Goal: Task Accomplishment & Management: Manage account settings

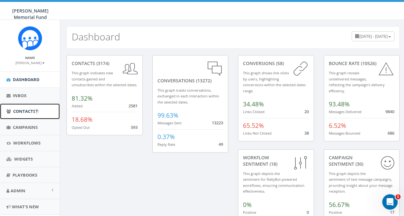
click at [24, 111] on span "Contacts" at bounding box center [24, 112] width 22 height 6
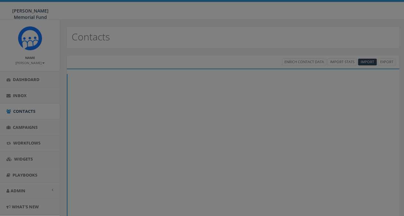
select select
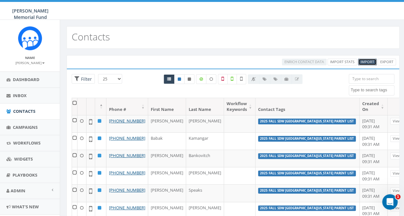
click at [370, 61] on span "Import" at bounding box center [366, 61] width 13 height 5
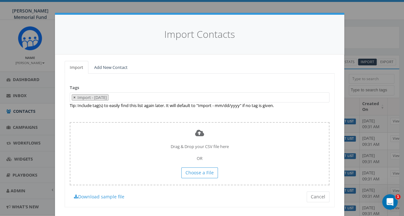
click at [73, 98] on span "×" at bounding box center [74, 98] width 2 height 6
select select
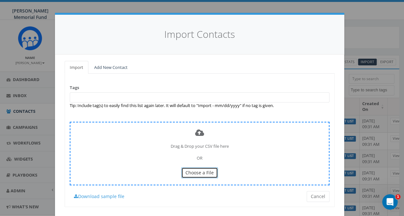
click at [207, 173] on span "Choose a File" at bounding box center [199, 173] width 28 height 6
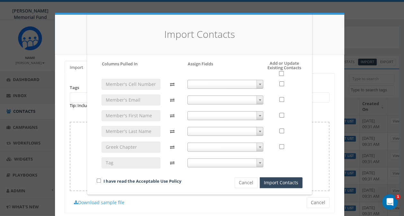
click at [220, 82] on span at bounding box center [225, 84] width 76 height 9
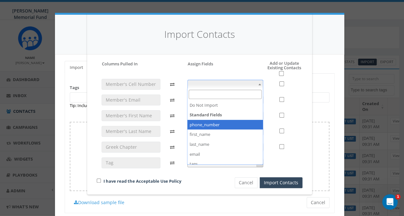
select select "phone_number"
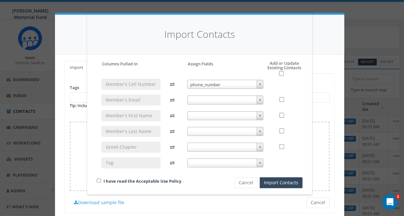
click at [202, 100] on span at bounding box center [225, 100] width 76 height 9
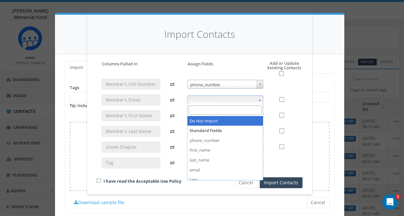
select select "do_not_import_this_field"
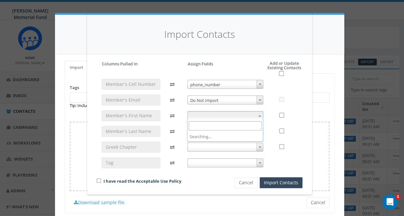
click at [206, 116] on span at bounding box center [225, 115] width 76 height 9
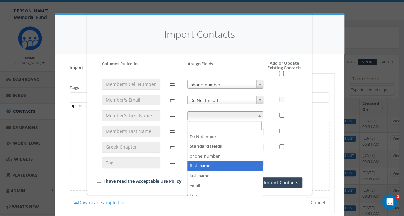
select select "first_name"
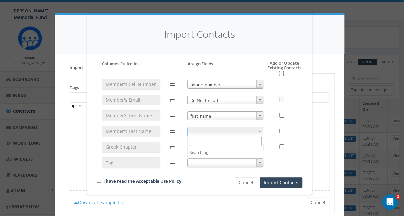
click at [206, 132] on span at bounding box center [225, 131] width 76 height 9
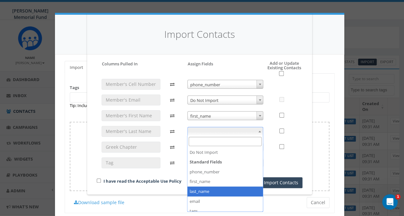
select select "last_name"
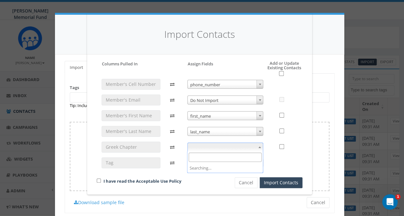
click at [201, 148] on span at bounding box center [225, 147] width 76 height 9
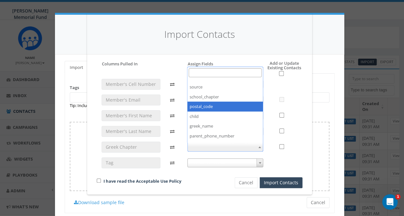
scroll to position [100, 0]
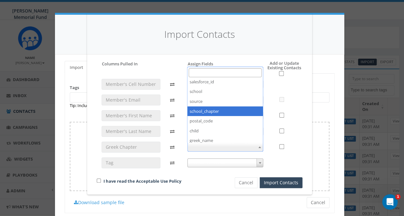
select select "school_chapter"
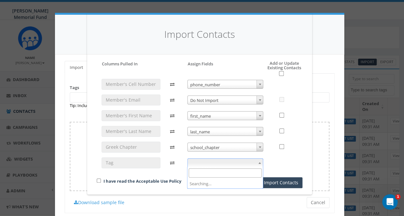
click at [207, 163] on span at bounding box center [225, 163] width 76 height 9
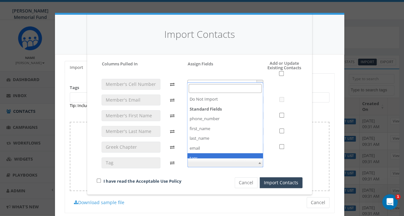
select select "tags"
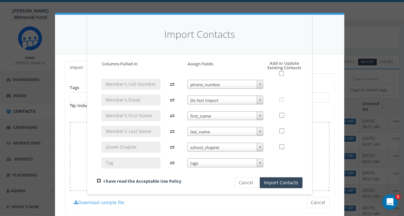
click at [97, 180] on input "checkbox" at bounding box center [99, 181] width 4 height 4
checkbox input "true"
click at [281, 74] on input "checkbox" at bounding box center [281, 73] width 5 height 5
checkbox input "true"
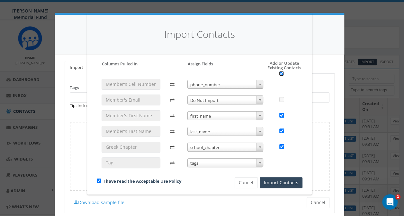
checkbox input "true"
click at [280, 183] on button "Import Contacts" at bounding box center [280, 183] width 43 height 11
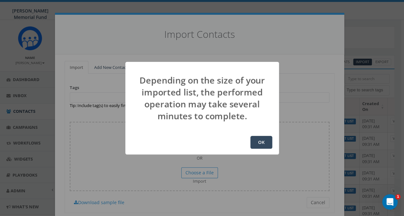
click at [264, 147] on button "OK" at bounding box center [261, 142] width 22 height 13
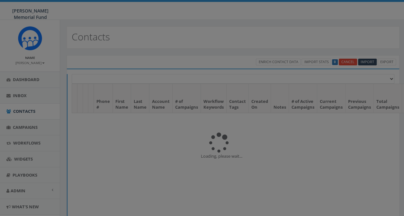
select select
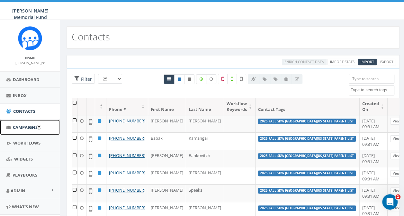
click at [20, 123] on link "Campaigns" at bounding box center [30, 128] width 60 height 16
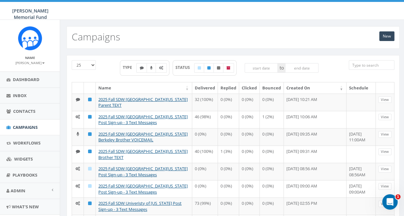
click at [366, 66] on input "search" at bounding box center [371, 65] width 46 height 10
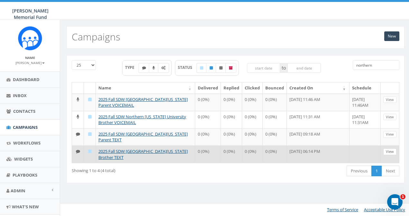
type input "northern"
click at [389, 150] on link "View" at bounding box center [389, 152] width 13 height 7
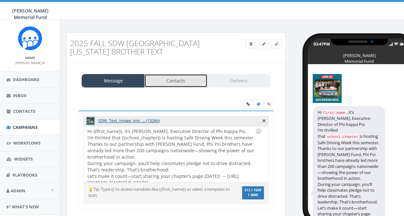
click at [174, 82] on link "Contacts" at bounding box center [175, 80] width 63 height 13
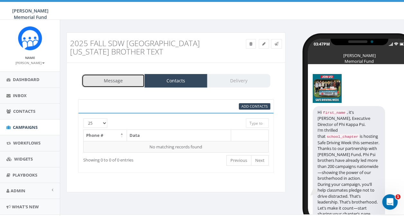
click at [122, 76] on link "Message" at bounding box center [113, 80] width 63 height 13
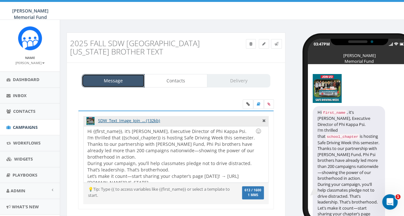
scroll to position [12, 0]
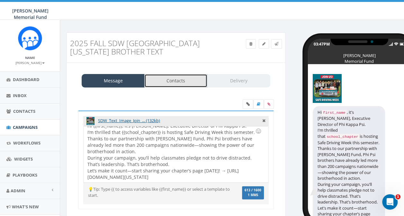
click at [166, 78] on link "Contacts" at bounding box center [175, 80] width 63 height 13
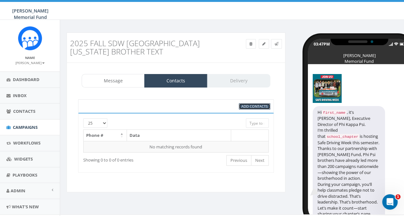
click at [257, 104] on span "Add Contacts" at bounding box center [254, 106] width 26 height 5
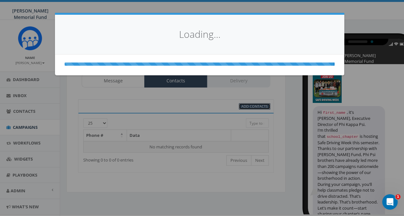
select select
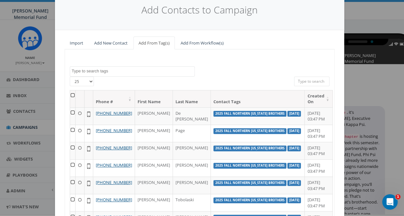
scroll to position [16, 0]
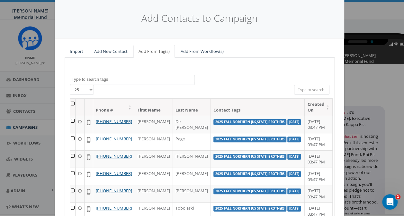
click at [99, 81] on textarea "Search" at bounding box center [133, 80] width 123 height 6
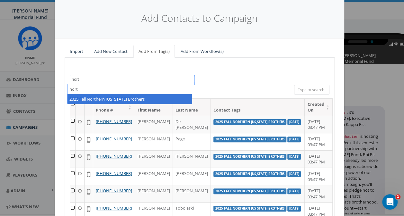
type textarea "nort"
select select "2025 Fall Northern Illinois Brothers"
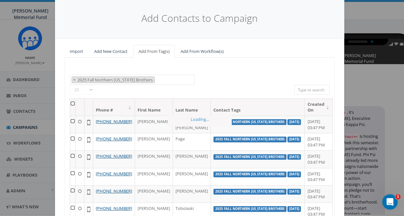
scroll to position [197, 0]
click at [71, 102] on th at bounding box center [72, 107] width 5 height 17
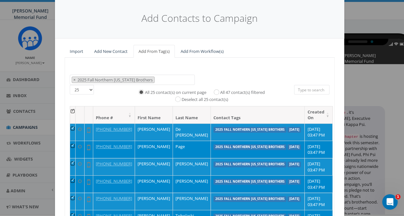
click at [211, 90] on div "All 47 contact(s) filtered" at bounding box center [236, 92] width 55 height 8
click at [216, 90] on input "All 47 contact(s) filtered" at bounding box center [218, 92] width 4 height 4
radio input "true"
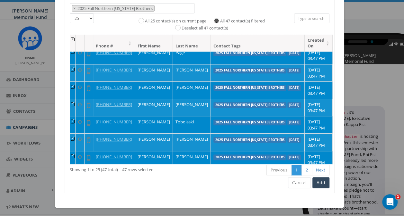
scroll to position [32, 0]
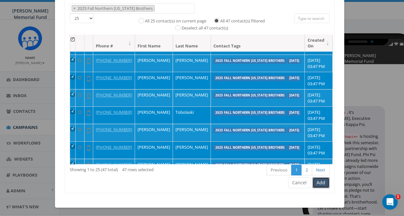
click at [316, 183] on button "Add" at bounding box center [320, 183] width 17 height 11
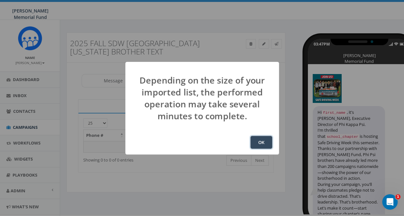
click at [266, 143] on button "OK" at bounding box center [261, 142] width 22 height 13
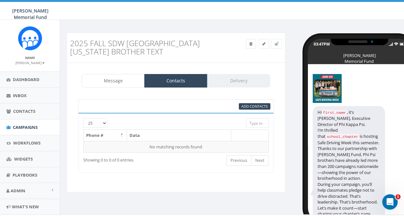
scroll to position [11, 0]
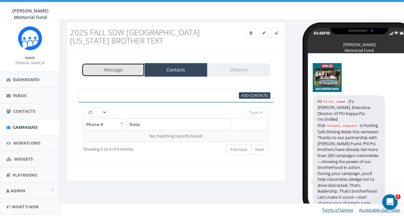
click at [126, 71] on link "Message" at bounding box center [113, 69] width 63 height 13
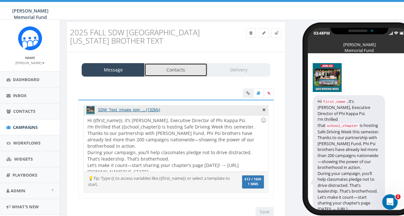
click at [171, 70] on link "Contacts" at bounding box center [175, 69] width 63 height 13
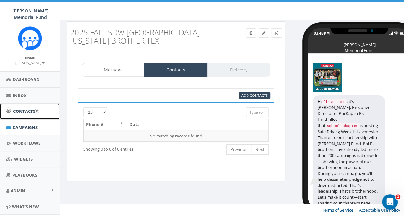
click at [18, 118] on link "Contacts" at bounding box center [30, 112] width 60 height 16
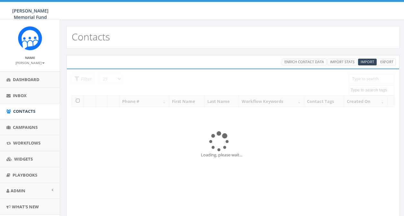
select select
click at [18, 126] on span "Campaigns" at bounding box center [25, 128] width 25 height 6
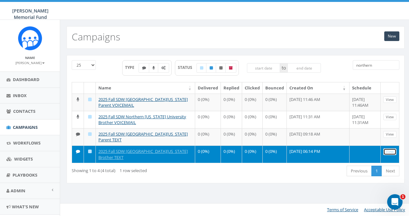
click at [387, 150] on link "View" at bounding box center [389, 152] width 13 height 7
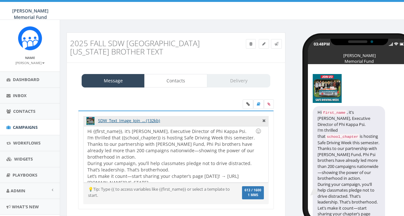
select select
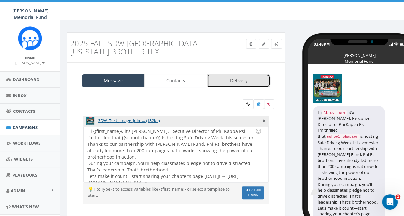
click at [227, 85] on link "Delivery" at bounding box center [238, 80] width 63 height 13
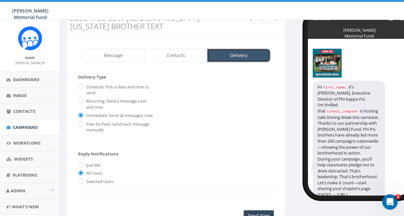
scroll to position [82, 0]
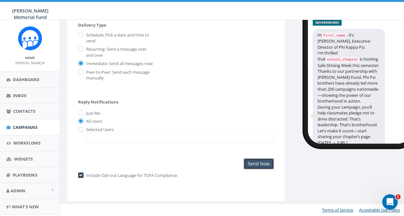
click at [259, 163] on input "Send Now" at bounding box center [258, 164] width 30 height 11
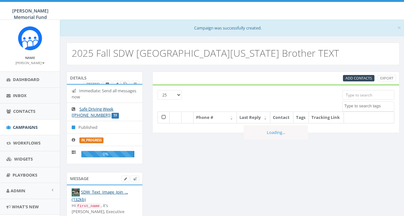
select select
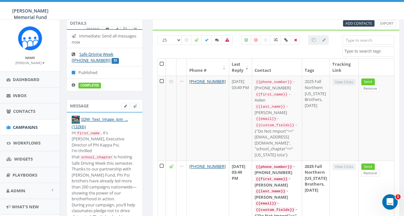
scroll to position [64, 0]
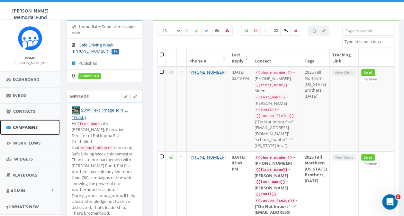
click at [21, 126] on span "Campaigns" at bounding box center [25, 128] width 25 height 6
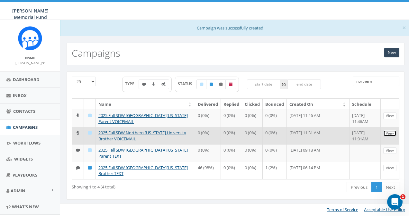
click at [393, 132] on link "View" at bounding box center [389, 133] width 13 height 7
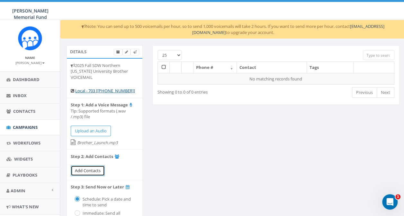
click at [85, 168] on span "Add Contacts" at bounding box center [88, 171] width 26 height 6
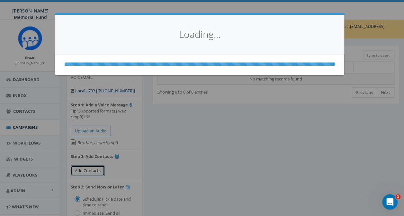
select select
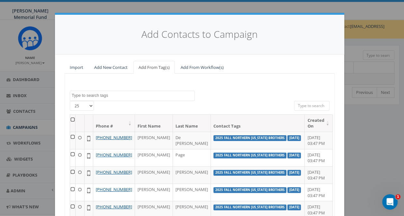
click at [95, 93] on textarea "Search" at bounding box center [133, 96] width 123 height 6
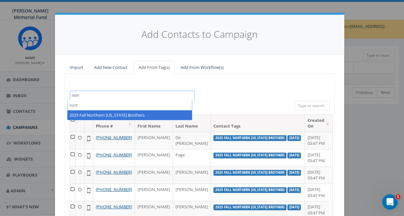
type textarea "nort"
select select "2025 Fall Northern [US_STATE] Brothers"
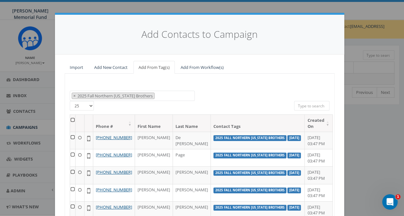
click at [72, 119] on th at bounding box center [72, 123] width 5 height 17
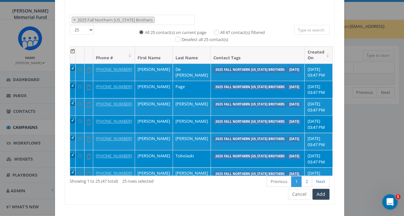
scroll to position [88, 0]
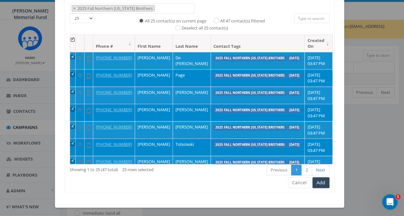
click at [215, 22] on div "All 47 contact(s) filtered" at bounding box center [236, 21] width 55 height 8
click at [216, 21] on input "All 47 contact(s) filtered" at bounding box center [218, 20] width 4 height 4
radio input "true"
click at [318, 182] on button "Add" at bounding box center [320, 183] width 17 height 11
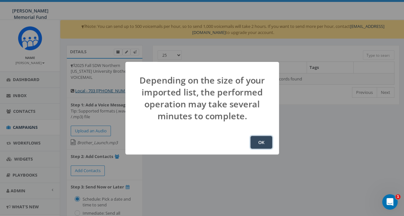
click at [257, 148] on button "OK" at bounding box center [261, 142] width 22 height 13
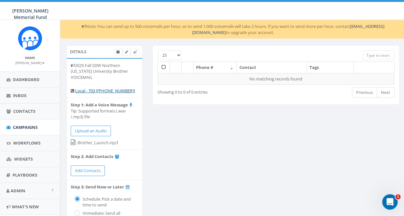
scroll to position [32, 0]
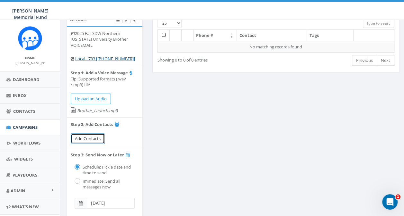
click at [84, 136] on span "Add Contacts" at bounding box center [88, 139] width 26 height 6
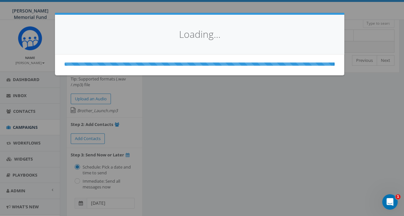
select select
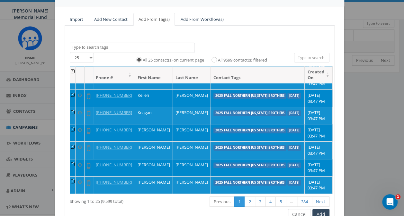
scroll to position [0, 0]
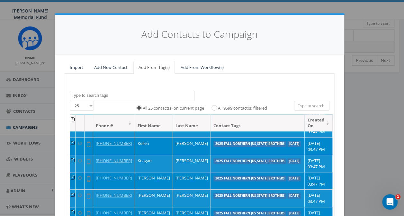
click at [72, 119] on th at bounding box center [72, 123] width 5 height 17
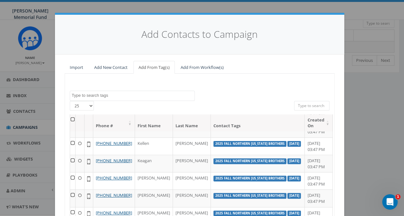
click at [84, 96] on textarea "Search" at bounding box center [133, 96] width 123 height 6
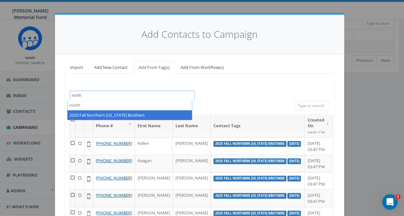
type textarea "north"
select select "2025 Fall Northern Illinois Brothers"
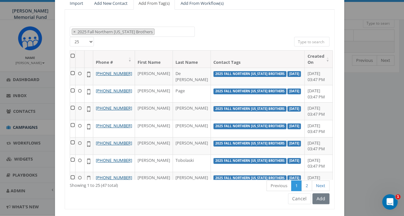
click at [71, 56] on th at bounding box center [72, 59] width 5 height 17
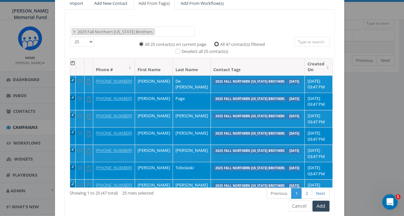
click at [216, 43] on input "All 47 contact(s) filtered" at bounding box center [218, 43] width 4 height 4
radio input "true"
click at [317, 202] on button "Add" at bounding box center [320, 206] width 17 height 11
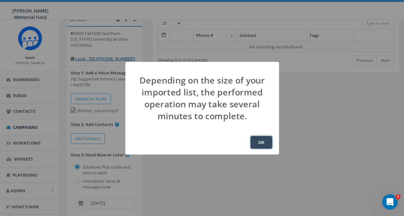
click at [264, 144] on button "OK" at bounding box center [261, 142] width 22 height 13
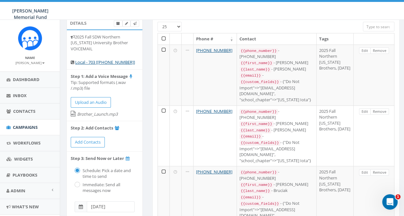
click at [84, 202] on span at bounding box center [81, 207] width 12 height 11
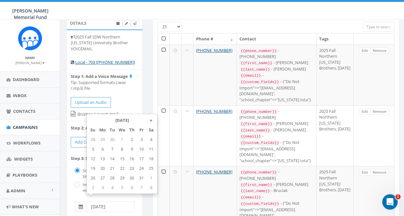
click at [118, 202] on input "[DATE]" at bounding box center [111, 207] width 48 height 11
click at [150, 141] on td "4" at bounding box center [151, 140] width 10 height 10
type input "[DATE]"
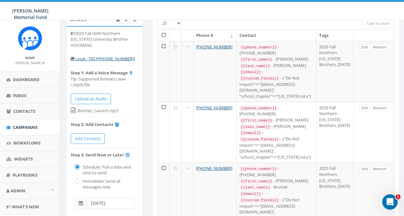
scroll to position [96, 0]
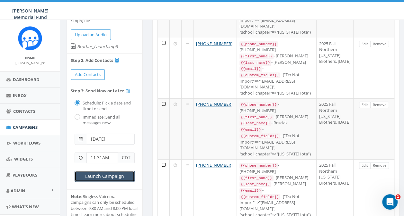
click at [113, 171] on input "Launch Campaign" at bounding box center [105, 176] width 60 height 11
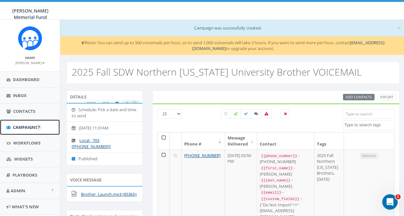
click at [18, 125] on span "Campaigns" at bounding box center [25, 128] width 25 height 6
